Goal: Task Accomplishment & Management: Use online tool/utility

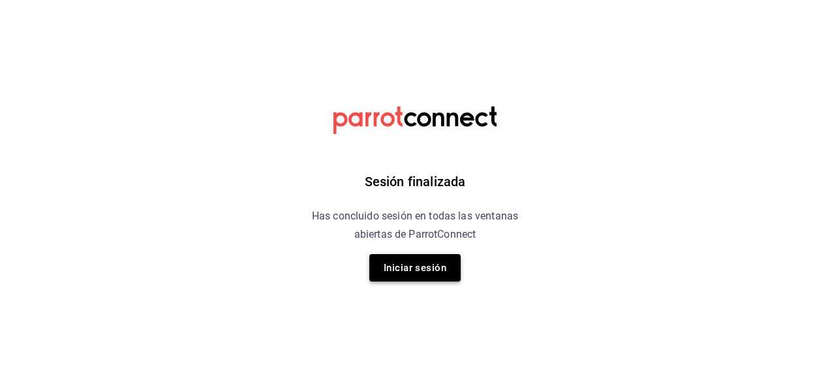
click at [410, 271] on button "Iniciar sesión" at bounding box center [414, 267] width 91 height 27
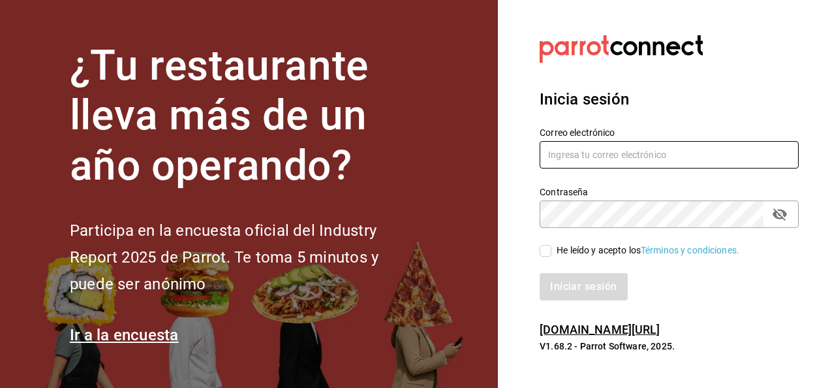
type input "[EMAIL_ADDRESS][DOMAIN_NAME]"
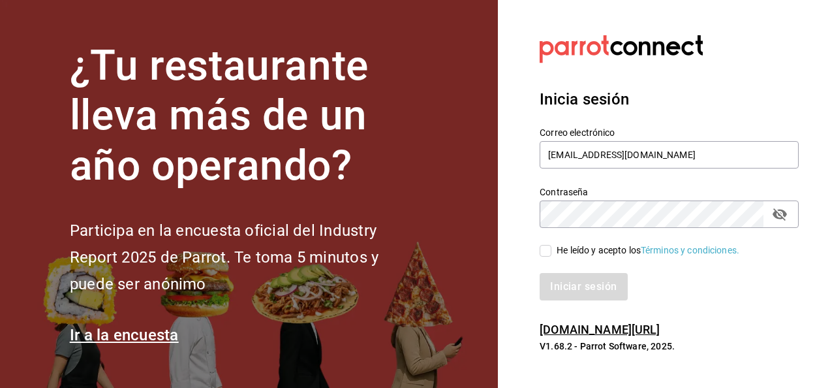
click at [551, 253] on input "He leído y acepto los Términos y condiciones." at bounding box center [546, 251] width 12 height 12
checkbox input "true"
click at [583, 290] on button "Iniciar sesión" at bounding box center [584, 286] width 89 height 27
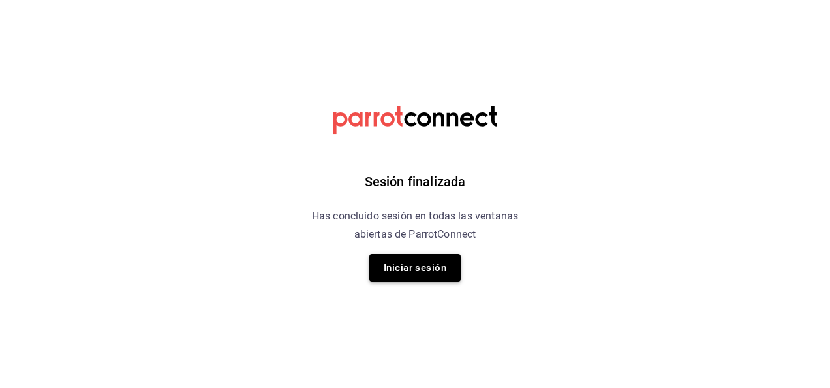
click at [428, 264] on button "Iniciar sesión" at bounding box center [414, 267] width 91 height 27
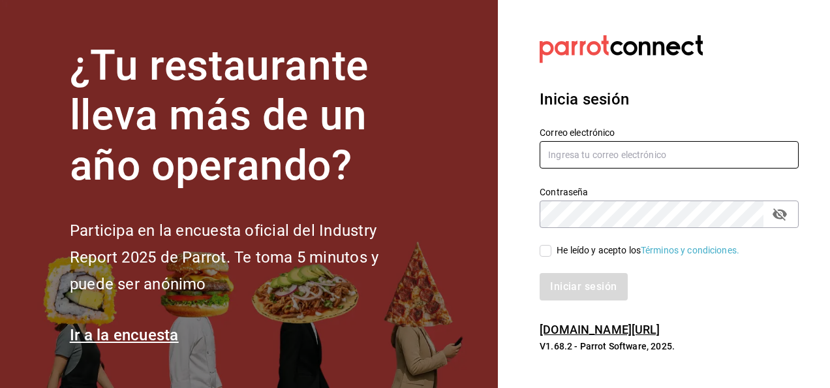
type input "mochomos.mitikah@grupocosteno.com"
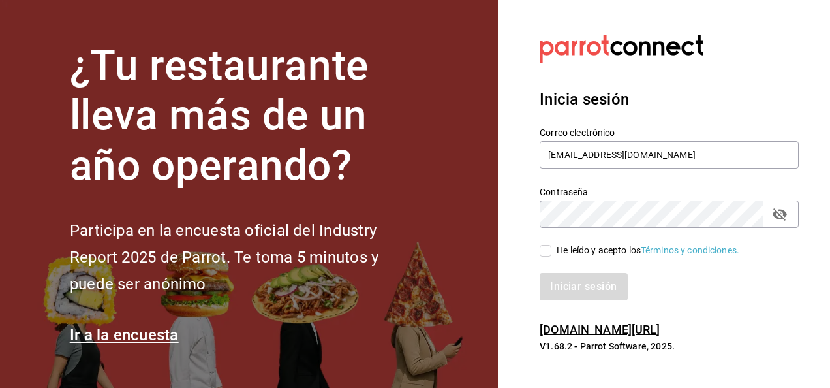
click at [544, 248] on input "He leído y acepto los Términos y condiciones." at bounding box center [546, 251] width 12 height 12
checkbox input "true"
click at [577, 286] on button "Iniciar sesión" at bounding box center [584, 286] width 89 height 27
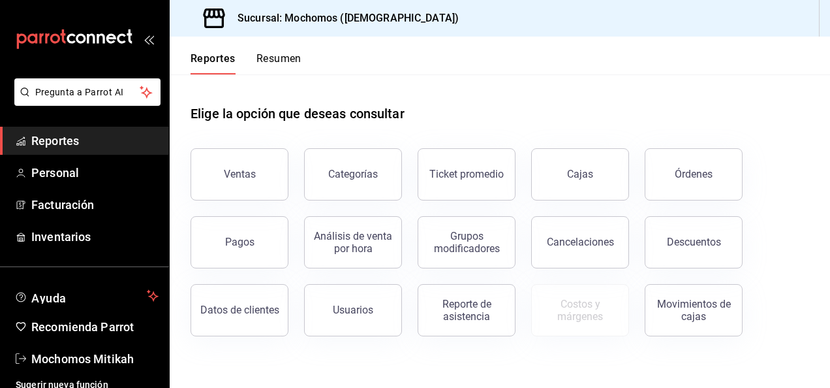
click at [115, 146] on span "Reportes" at bounding box center [94, 141] width 127 height 18
click at [209, 171] on button "Ventas" at bounding box center [240, 174] width 98 height 52
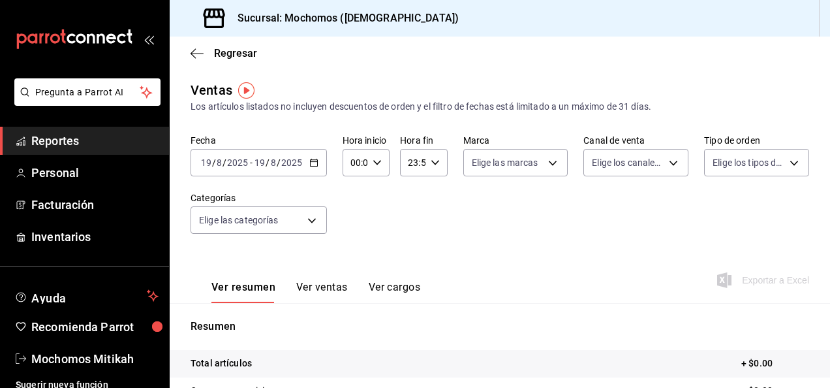
click at [314, 165] on icon "button" at bounding box center [313, 162] width 9 height 9
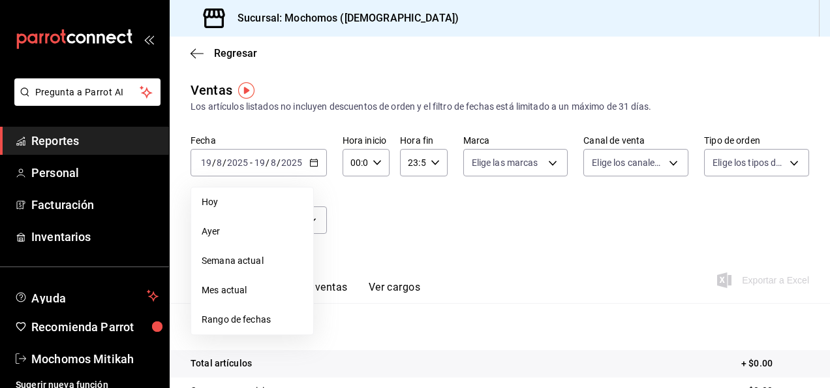
click at [226, 323] on span "Rango de fechas" at bounding box center [252, 320] width 101 height 14
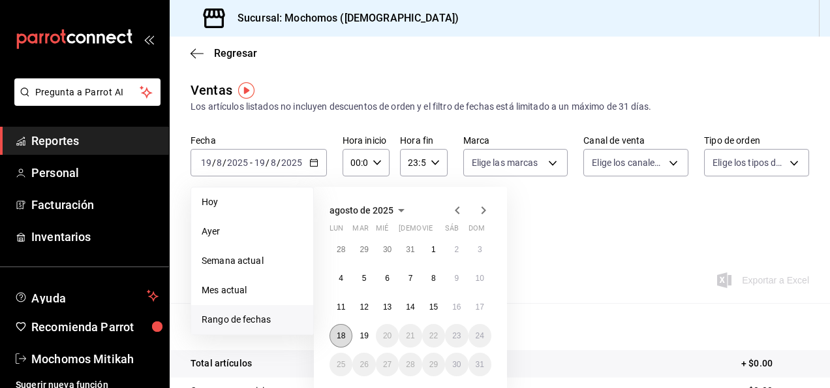
click at [335, 341] on button "18" at bounding box center [341, 335] width 23 height 23
click at [372, 339] on button "19" at bounding box center [363, 335] width 23 height 23
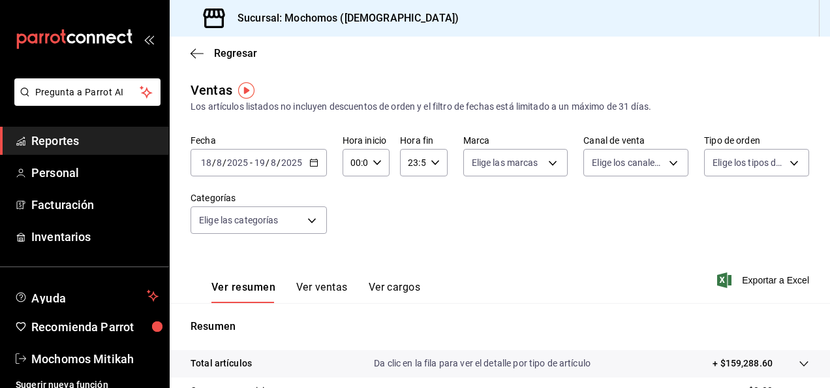
click at [373, 168] on div "00:00 Hora inicio" at bounding box center [366, 162] width 47 height 27
click at [347, 234] on button "01" at bounding box center [353, 227] width 18 height 26
type input "01:00"
click at [352, 249] on span "05" at bounding box center [353, 248] width 3 height 10
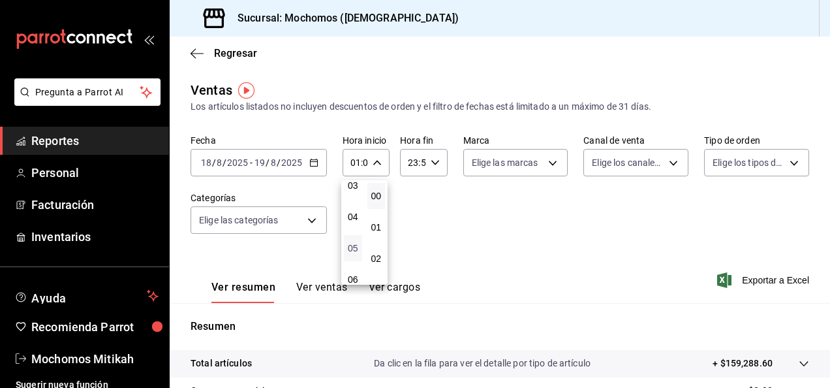
type input "05:00"
click at [352, 228] on button "05" at bounding box center [353, 222] width 18 height 26
click at [436, 162] on div at bounding box center [415, 194] width 830 height 388
click at [431, 164] on \(Stroke\) "button" at bounding box center [435, 162] width 8 height 5
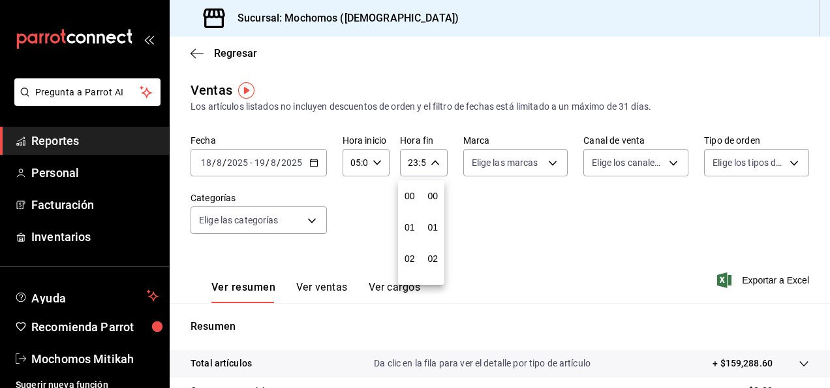
scroll to position [1775, 0]
click at [403, 216] on button "21" at bounding box center [410, 206] width 18 height 26
type input "21:59"
click at [408, 198] on span "05" at bounding box center [409, 201] width 3 height 10
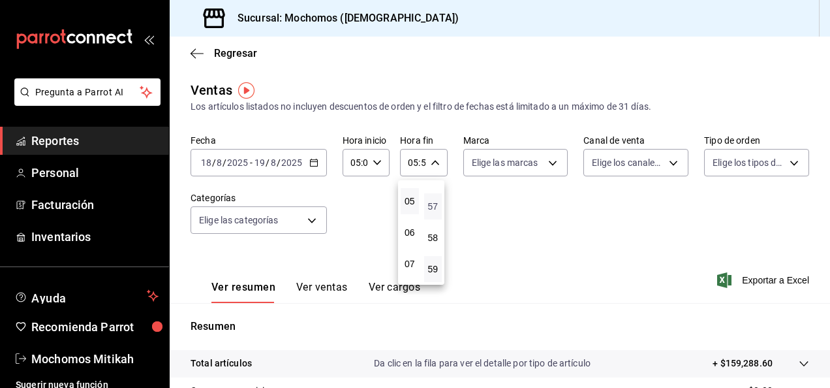
click at [432, 205] on span "57" at bounding box center [433, 206] width 3 height 10
type input "05:57"
click at [431, 205] on button "00" at bounding box center [433, 196] width 18 height 26
type input "05:00"
click at [555, 183] on div at bounding box center [415, 194] width 830 height 388
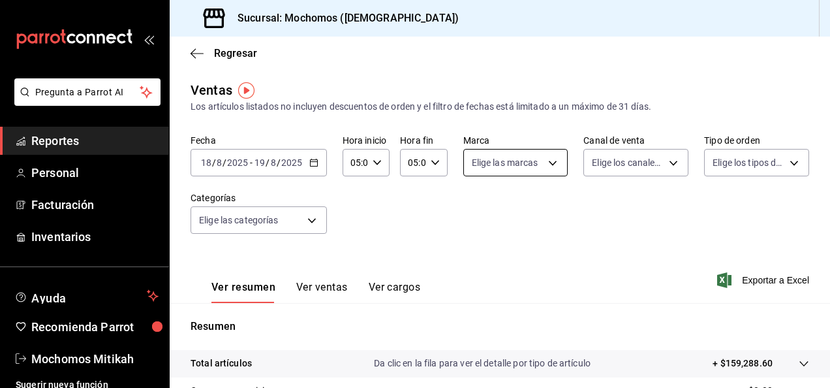
click at [546, 157] on body "Pregunta a Parrot AI Reportes Personal Facturación Inventarios Ayuda Recomienda…" at bounding box center [415, 194] width 830 height 388
click at [478, 255] on input "checkbox" at bounding box center [474, 257] width 12 height 12
checkbox input "true"
type input "d0e5f648-281b-433d-bf08-9501e0541b8c"
checkbox input "true"
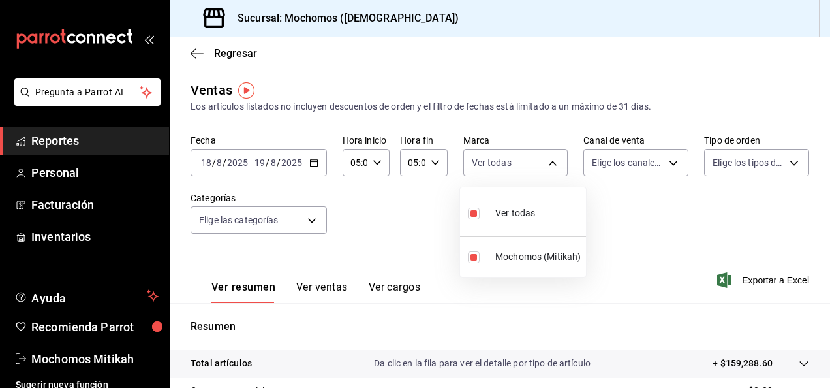
click at [630, 227] on div at bounding box center [415, 194] width 830 height 388
click at [734, 283] on span "Exportar a Excel" at bounding box center [764, 280] width 89 height 16
